Goal: Information Seeking & Learning: Find specific fact

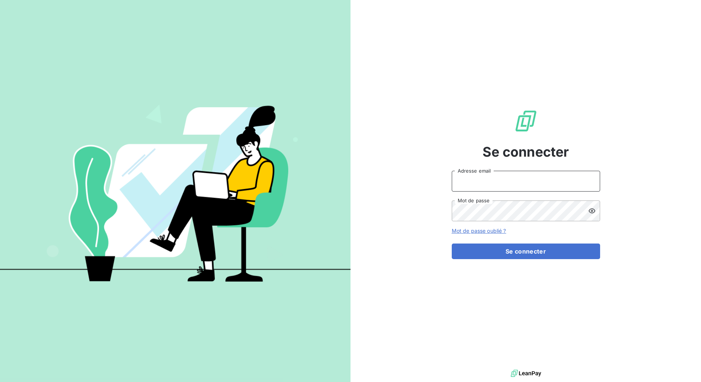
click at [494, 189] on input "Adresse email" at bounding box center [526, 181] width 148 height 21
type input "[PERSON_NAME][EMAIL_ADDRESS][DOMAIN_NAME]"
click at [506, 235] on form "[PERSON_NAME][EMAIL_ADDRESS][DOMAIN_NAME] Adresse email Mot de passe Mot de pas…" at bounding box center [526, 215] width 148 height 88
click at [504, 241] on form "[PERSON_NAME][EMAIL_ADDRESS][DOMAIN_NAME] Adresse email Mot de passe Mot de pas…" at bounding box center [526, 215] width 148 height 88
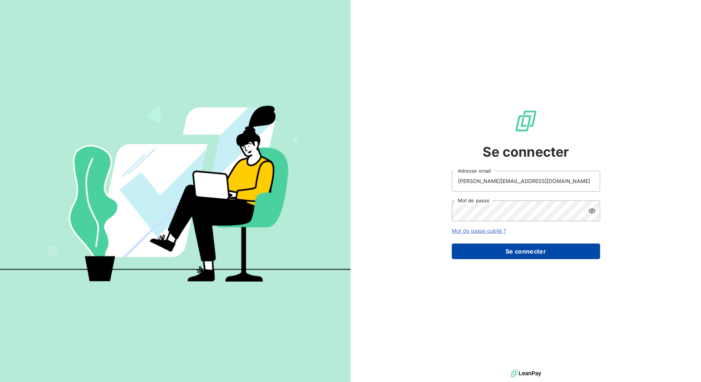
click at [492, 252] on button "Se connecter" at bounding box center [526, 251] width 148 height 16
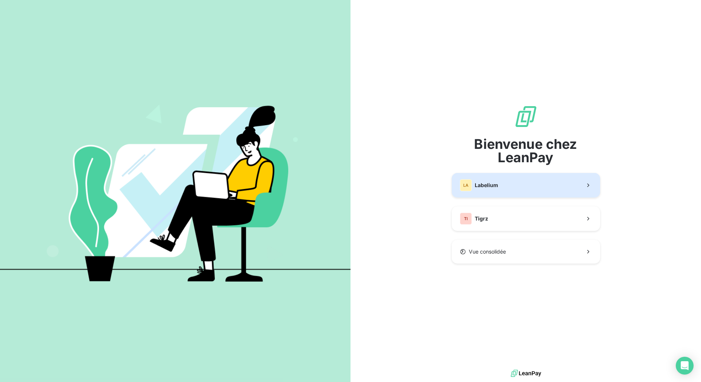
click at [508, 188] on button "LA Labelium" at bounding box center [526, 185] width 148 height 24
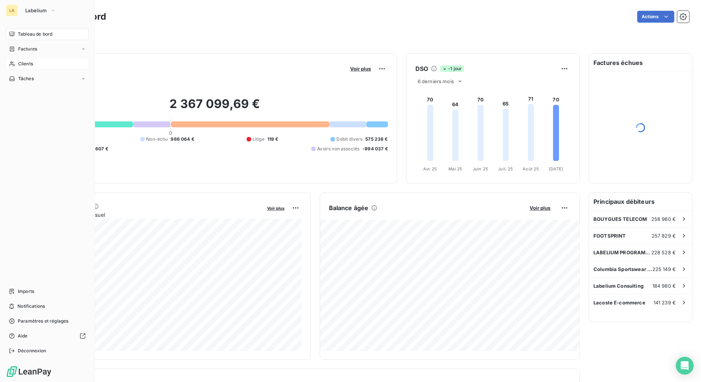
click at [18, 61] on span "Clients" at bounding box center [25, 63] width 15 height 7
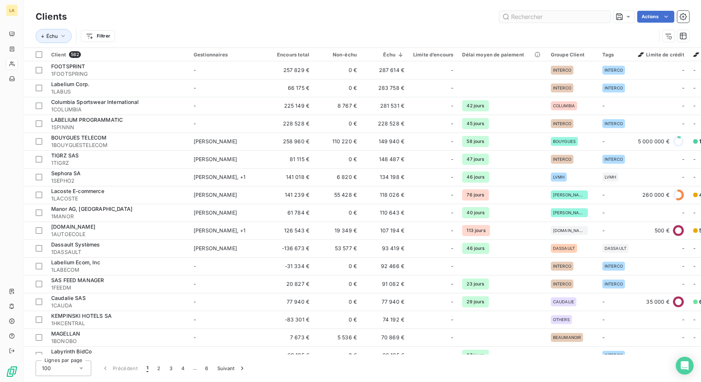
click at [562, 18] on input "text" at bounding box center [554, 17] width 111 height 12
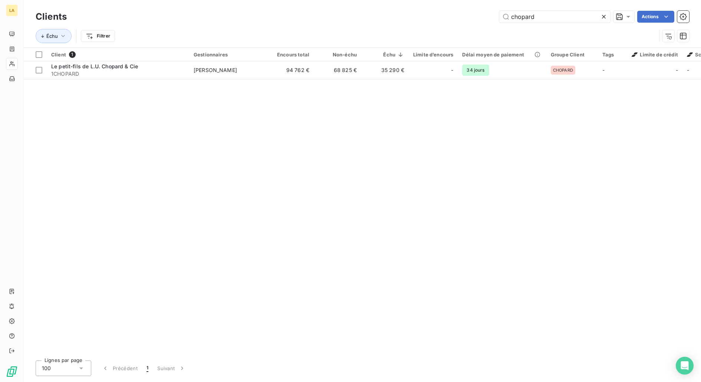
type input "chopard"
click at [124, 74] on span "1CHOPARD" at bounding box center [117, 73] width 133 height 7
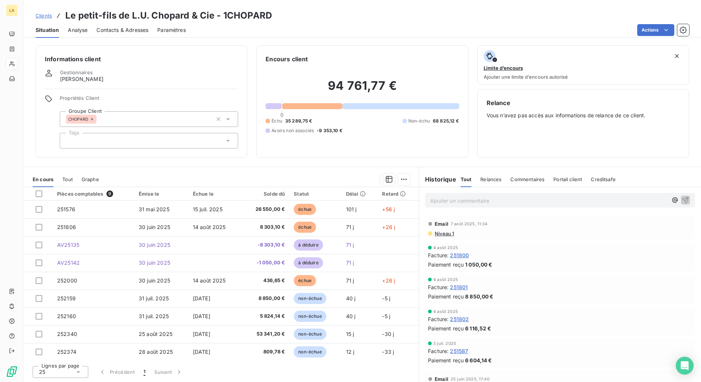
click at [73, 184] on div "En cours Tout Graphe" at bounding box center [221, 179] width 395 height 16
click at [73, 182] on div "En cours Tout Graphe" at bounding box center [221, 179] width 395 height 16
click at [71, 181] on span "Tout" at bounding box center [67, 179] width 10 height 6
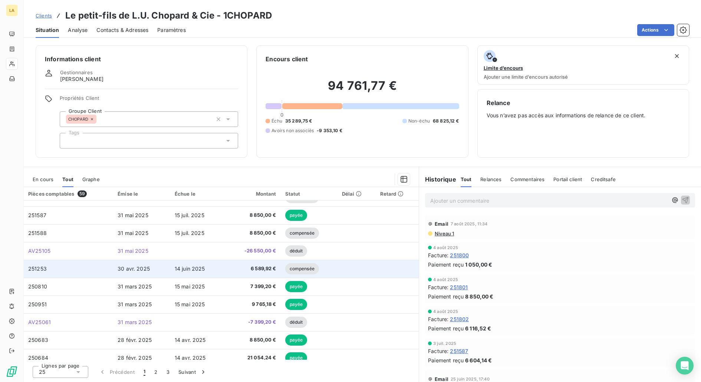
scroll to position [235, 0]
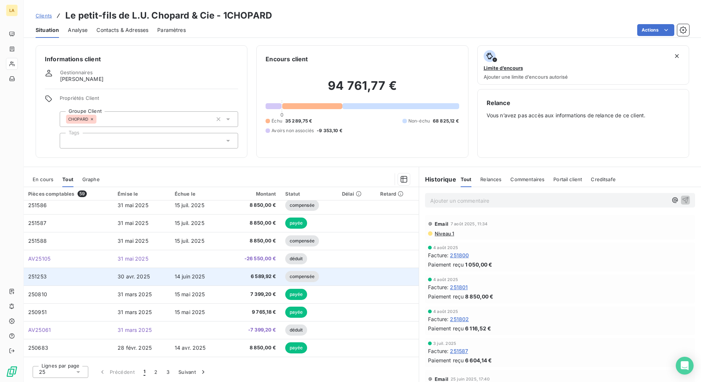
click at [133, 273] on span "30 avr. 2025" at bounding box center [134, 276] width 32 height 6
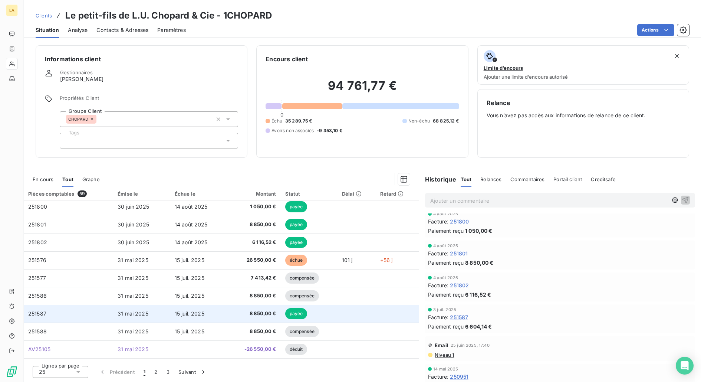
scroll to position [93, 0]
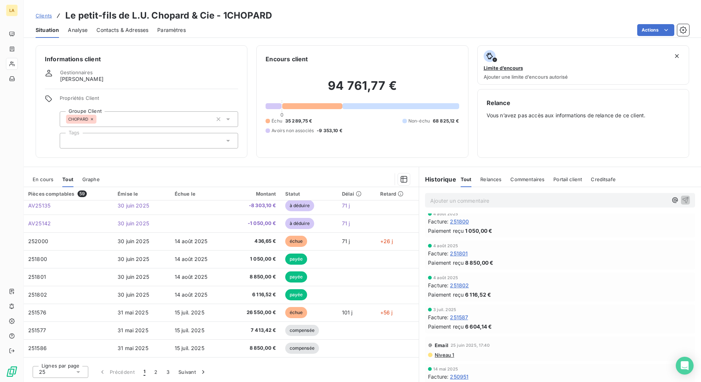
click at [134, 192] on div "Émise le" at bounding box center [142, 194] width 48 height 6
click at [129, 192] on div "Émise le" at bounding box center [142, 194] width 48 height 6
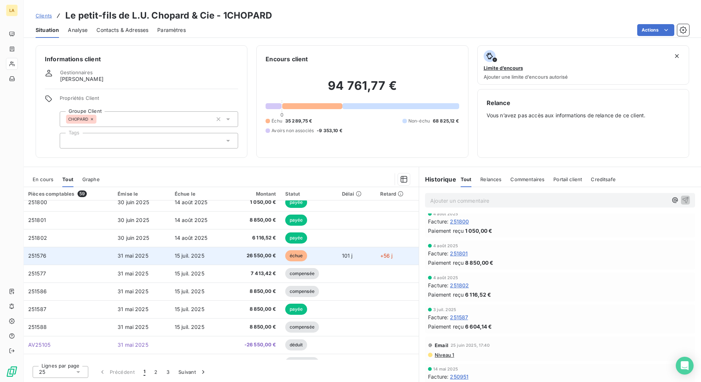
scroll to position [144, 0]
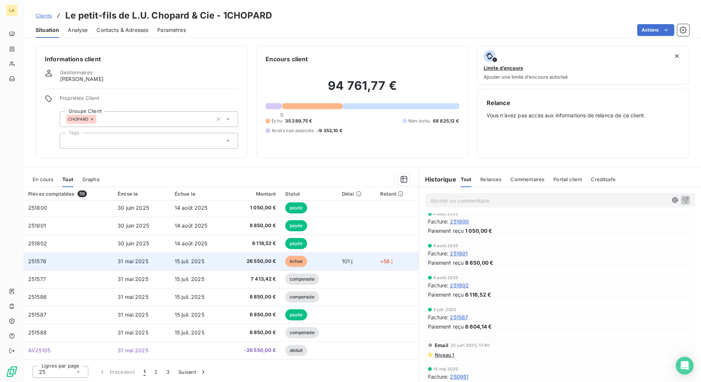
click at [159, 262] on td "31 mai 2025" at bounding box center [141, 261] width 57 height 18
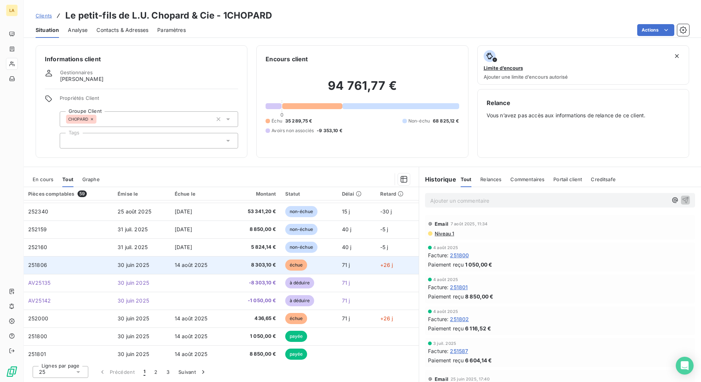
scroll to position [6, 0]
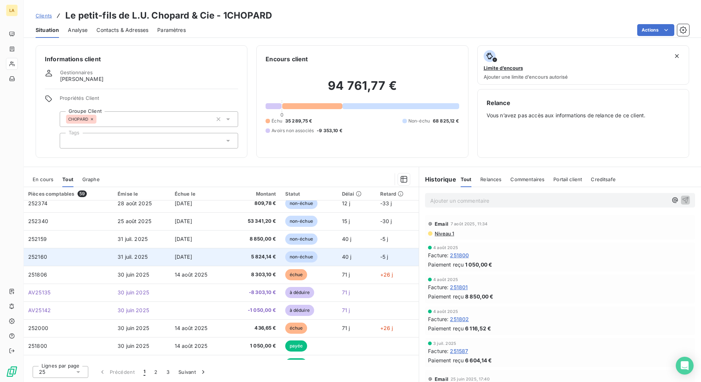
click at [143, 250] on td "31 juil. 2025" at bounding box center [141, 257] width 57 height 18
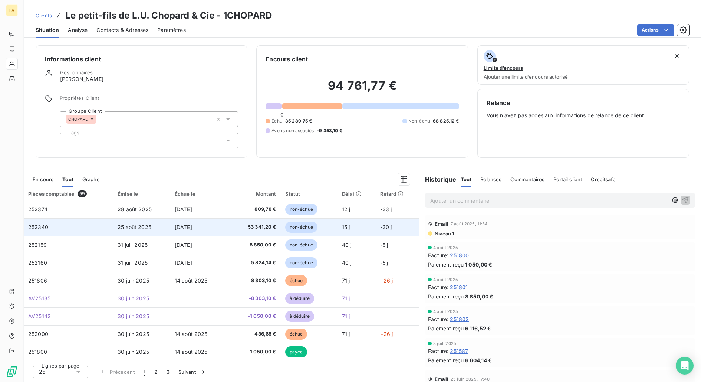
click at [158, 223] on td "25 août 2025" at bounding box center [141, 227] width 57 height 18
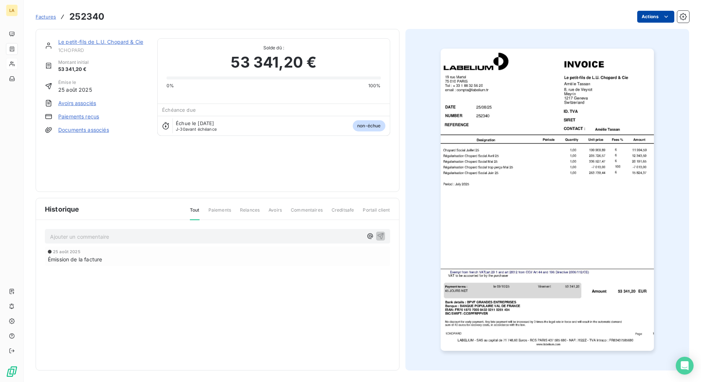
click at [661, 15] on html "LA Factures 252340 Actions Le petit-fils [PERSON_NAME] Chopard & Cie 1CHOPARD M…" at bounding box center [350, 191] width 701 height 382
click at [277, 181] on html "LA Factures 252340 Actions Le petit-fils [PERSON_NAME] Chopard & Cie 1CHOPARD M…" at bounding box center [350, 191] width 701 height 382
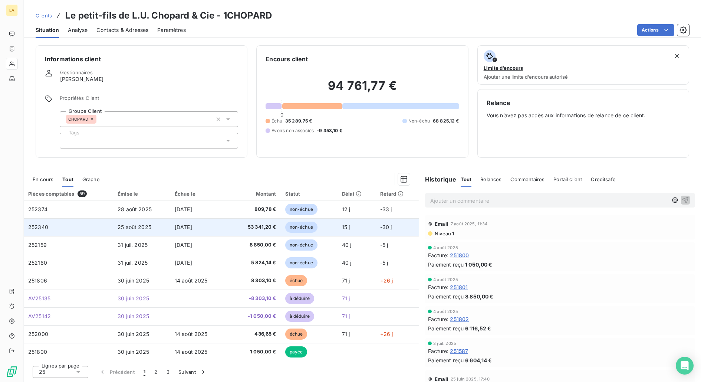
click at [192, 224] on span "[DATE]" at bounding box center [183, 227] width 17 height 6
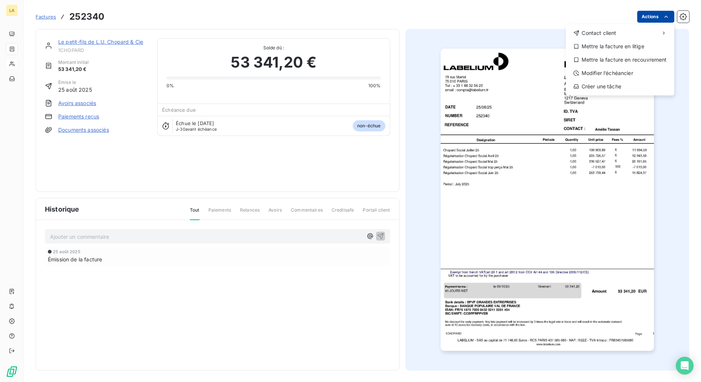
click at [660, 22] on html "LA Factures 252340 Actions Contact client Mettre la facture en litige Mettre la…" at bounding box center [350, 191] width 701 height 382
click at [575, 136] on html "LA Factures 252340 Actions Contact client Mettre la facture en litige Mettre la…" at bounding box center [350, 191] width 701 height 382
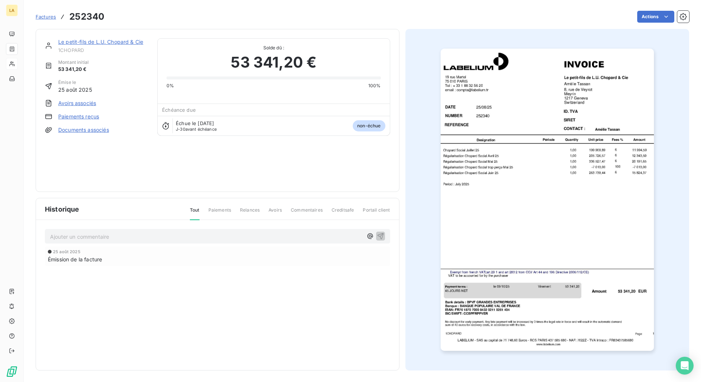
click at [516, 161] on img "button" at bounding box center [546, 200] width 213 height 302
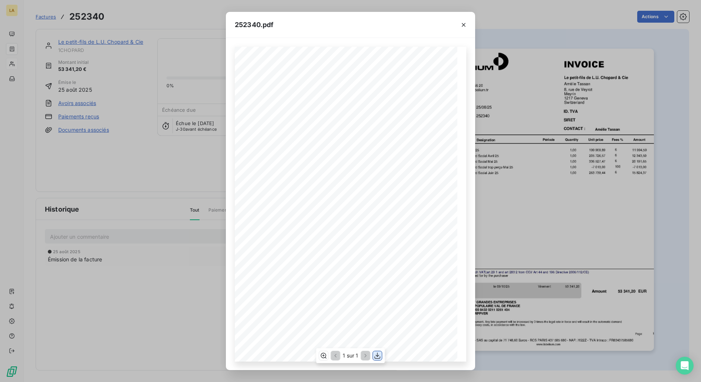
click at [381, 354] on button "button" at bounding box center [377, 355] width 9 height 9
click at [463, 22] on icon "button" at bounding box center [463, 24] width 7 height 7
